Goal: Task Accomplishment & Management: Manage account settings

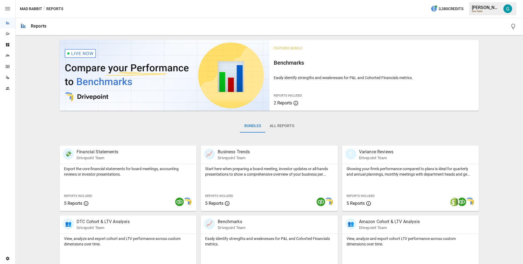
click at [12, 89] on div "Team" at bounding box center [7, 88] width 15 height 4
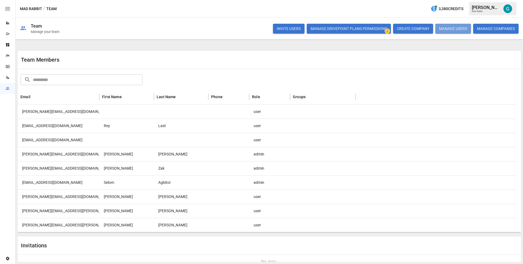
click at [447, 26] on button "MANAGE USERS" at bounding box center [453, 29] width 36 height 10
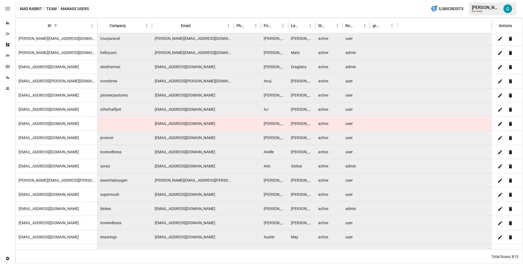
scroll to position [895, 0]
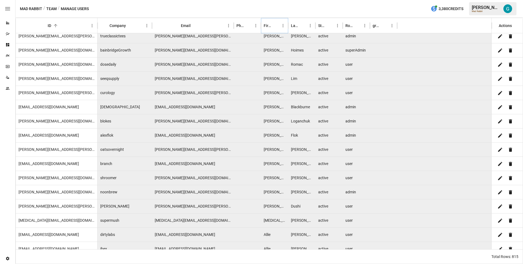
click at [275, 27] on icon "Sort" at bounding box center [275, 25] width 5 height 5
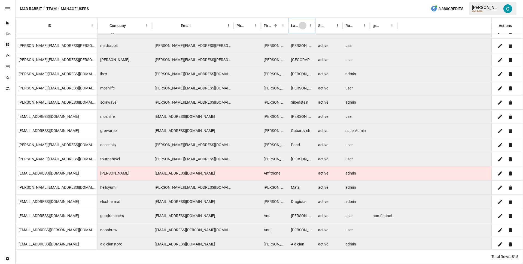
click at [305, 26] on icon "Sort" at bounding box center [302, 25] width 5 height 5
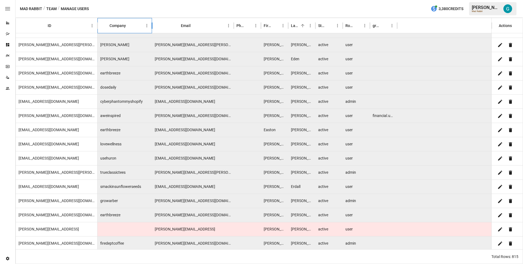
click at [135, 27] on div "Company" at bounding box center [121, 25] width 43 height 15
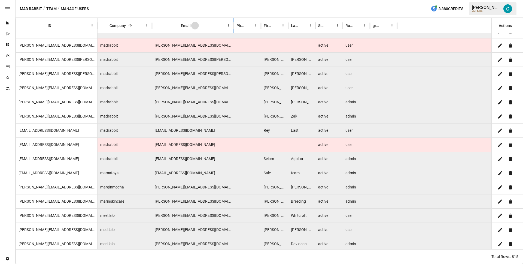
click at [194, 27] on icon "Sort" at bounding box center [195, 25] width 5 height 5
